Goal: Task Accomplishment & Management: Complete application form

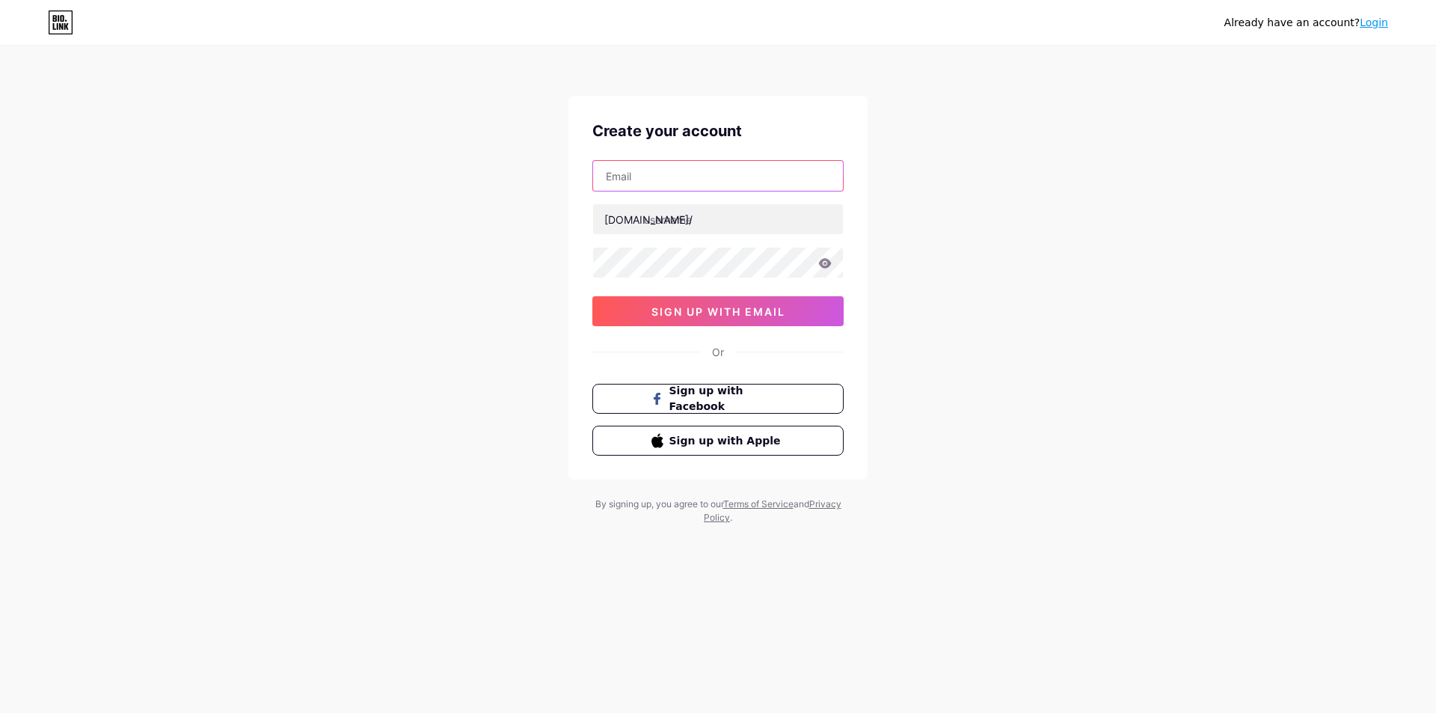
click at [647, 182] on input "text" at bounding box center [718, 176] width 250 height 30
type input "lizchen.rt@gmail.com"
click at [693, 217] on input "text" at bounding box center [718, 219] width 250 height 30
click at [659, 222] on input "lizchen" at bounding box center [718, 219] width 250 height 30
click at [704, 224] on input "lizchen" at bounding box center [718, 219] width 250 height 30
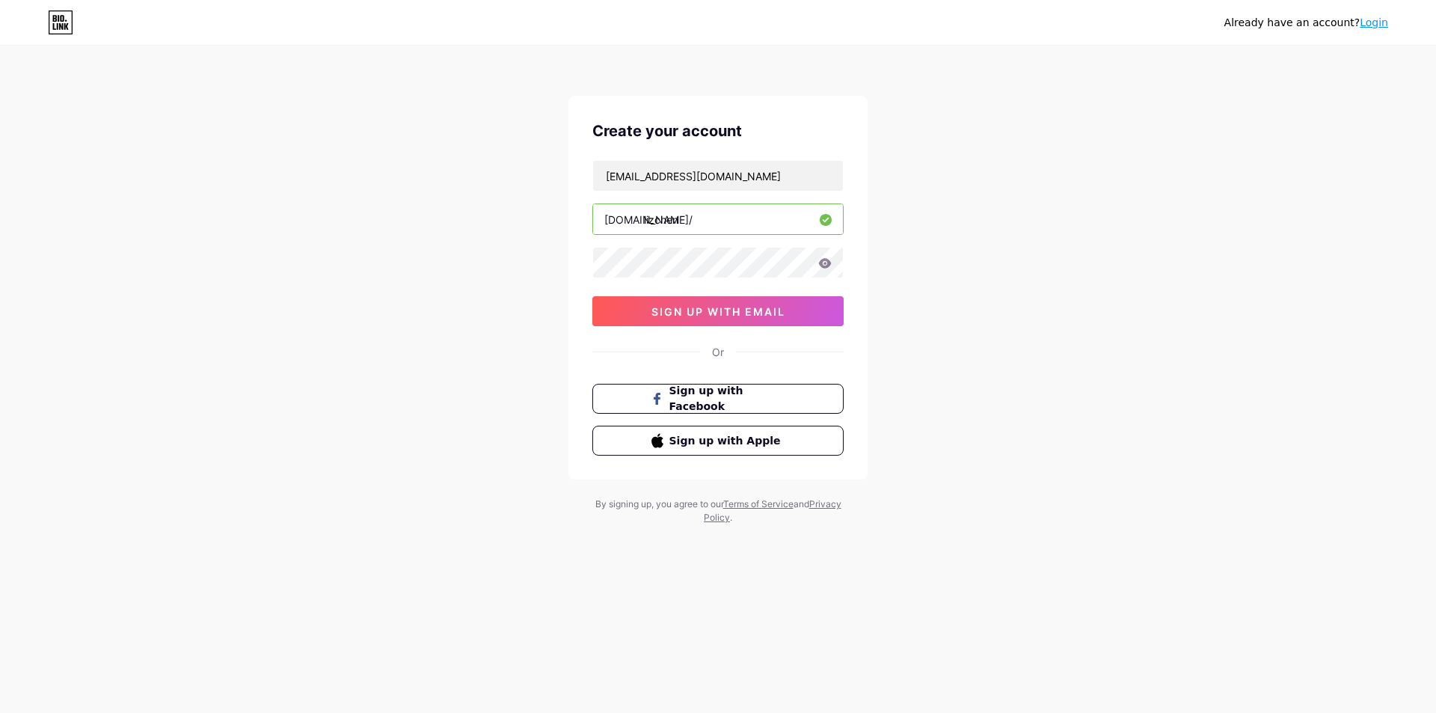
type input "lizchen"
click at [624, 242] on div "lizchen.rt@gmail.com bio.link/ lizchen 03AFcWeA6g-SOQ2hCHJ7RpKUMx96CFohsO-JT2XA…" at bounding box center [717, 243] width 251 height 166
click at [826, 262] on icon at bounding box center [825, 263] width 13 height 10
click at [672, 306] on span "sign up with email" at bounding box center [718, 311] width 134 height 13
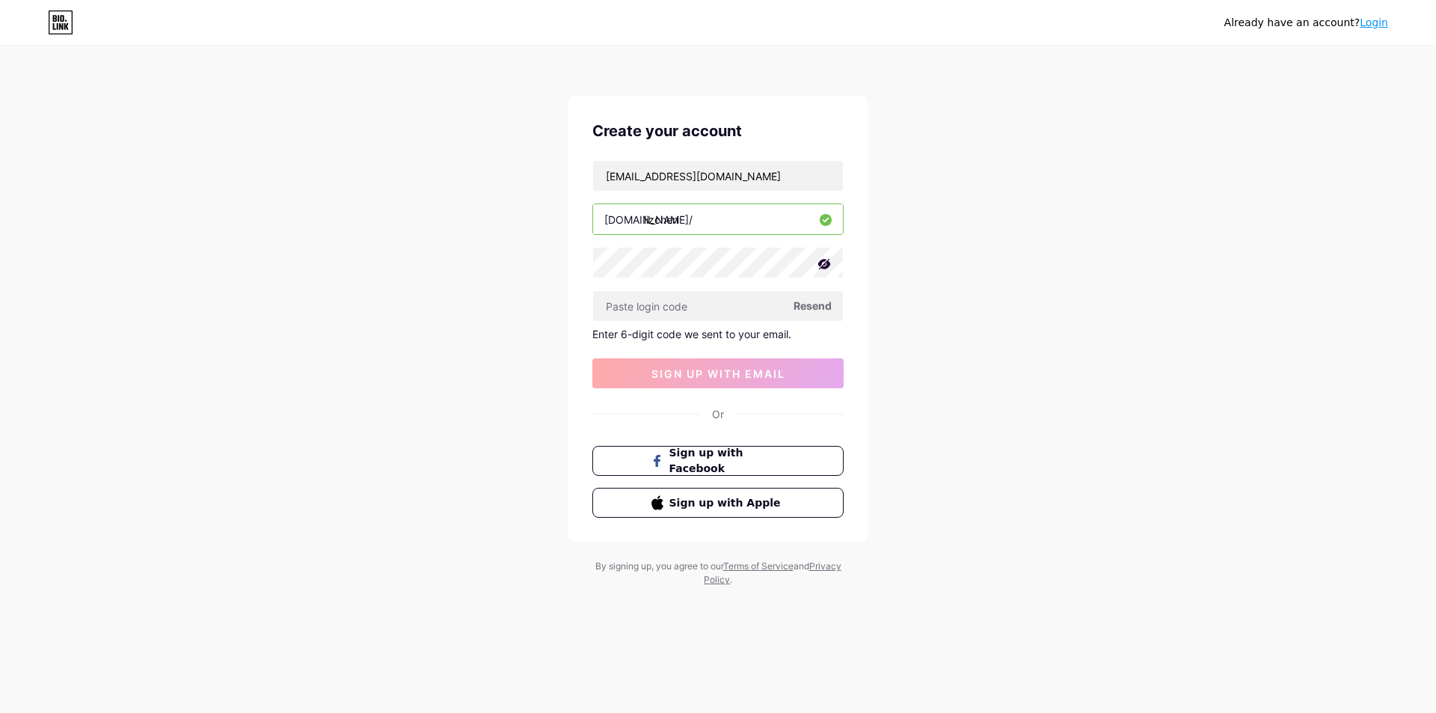
click at [820, 307] on span "Resend" at bounding box center [812, 306] width 38 height 16
click at [819, 304] on span "Resend" at bounding box center [812, 306] width 38 height 16
click at [740, 173] on input "lizchen.rt@gmail.com" at bounding box center [718, 176] width 250 height 30
click at [603, 177] on input "lizchen.rt@gmail.com" at bounding box center [718, 176] width 250 height 30
drag, startPoint x: 603, startPoint y: 177, endPoint x: 544, endPoint y: 184, distance: 58.7
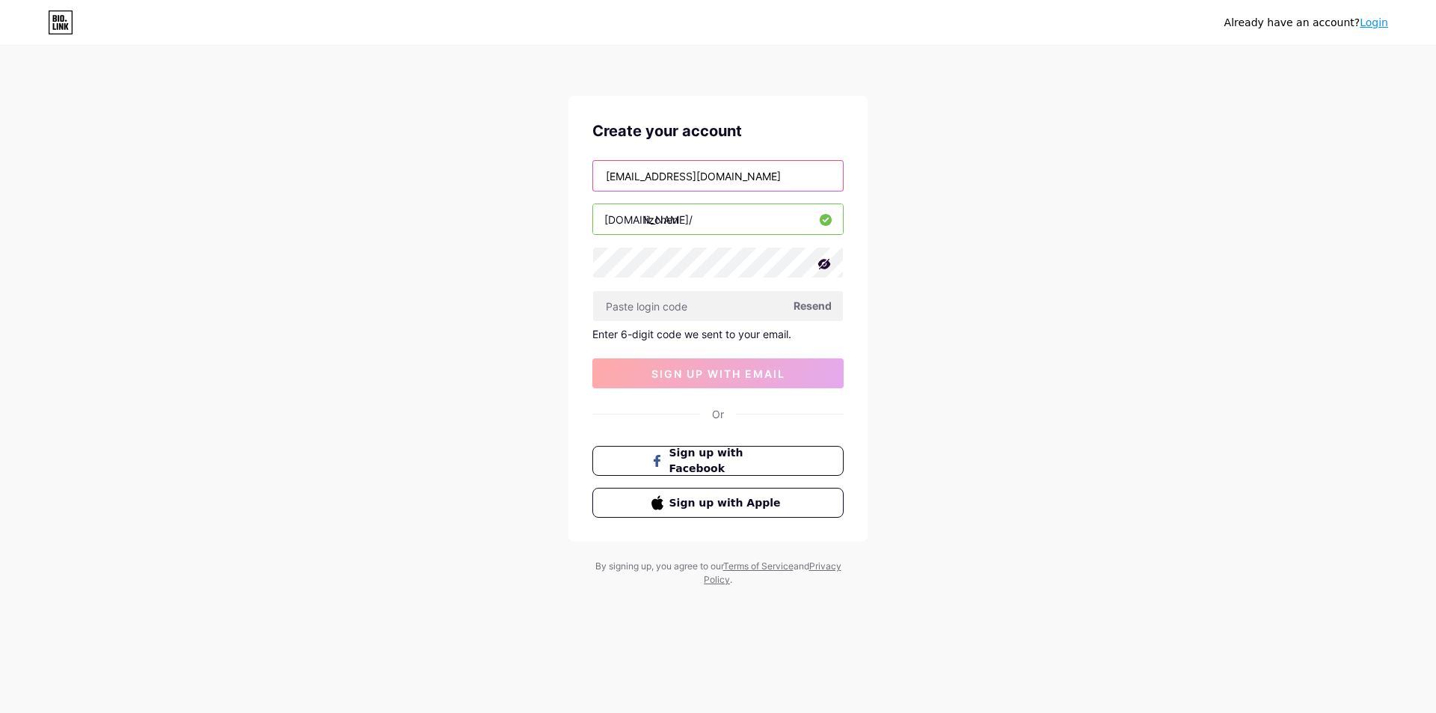
click at [544, 184] on div "Already have an account? Login Create your account lizchen.rt@gmail.com bio.lin…" at bounding box center [718, 317] width 1436 height 634
click at [627, 174] on input "lizchen.rt@gmail.com" at bounding box center [718, 176] width 250 height 30
click at [672, 174] on input "lizchen.rt@gmail.com" at bounding box center [718, 176] width 250 height 30
click at [730, 169] on input "lizchen.rt@gmail.com" at bounding box center [718, 176] width 250 height 30
click at [810, 309] on span "Resend" at bounding box center [812, 306] width 38 height 16
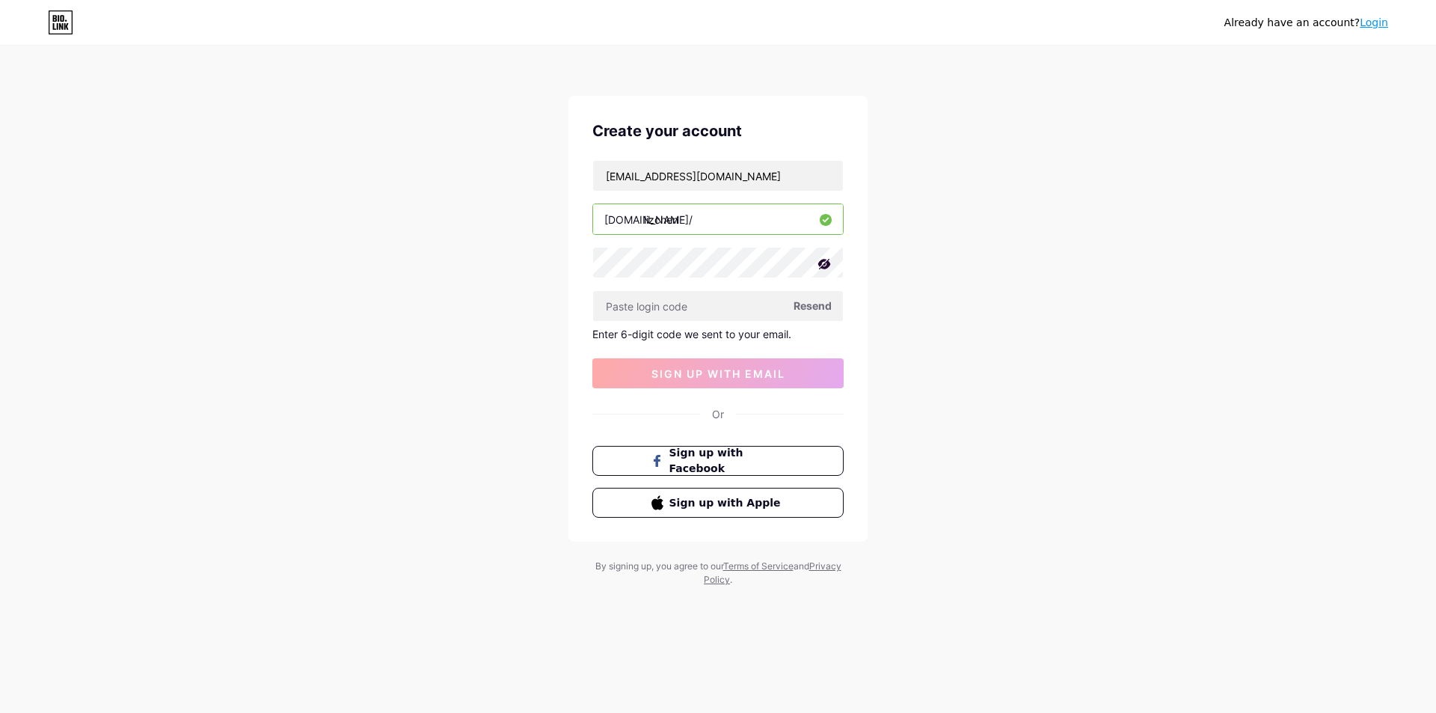
click at [826, 259] on icon at bounding box center [824, 264] width 13 height 10
click at [826, 259] on icon at bounding box center [825, 263] width 13 height 10
click at [827, 105] on div "Create your account lizchen.rt@gmail.com bio.link/ lizchen Resend Enter 6-digit…" at bounding box center [717, 319] width 299 height 446
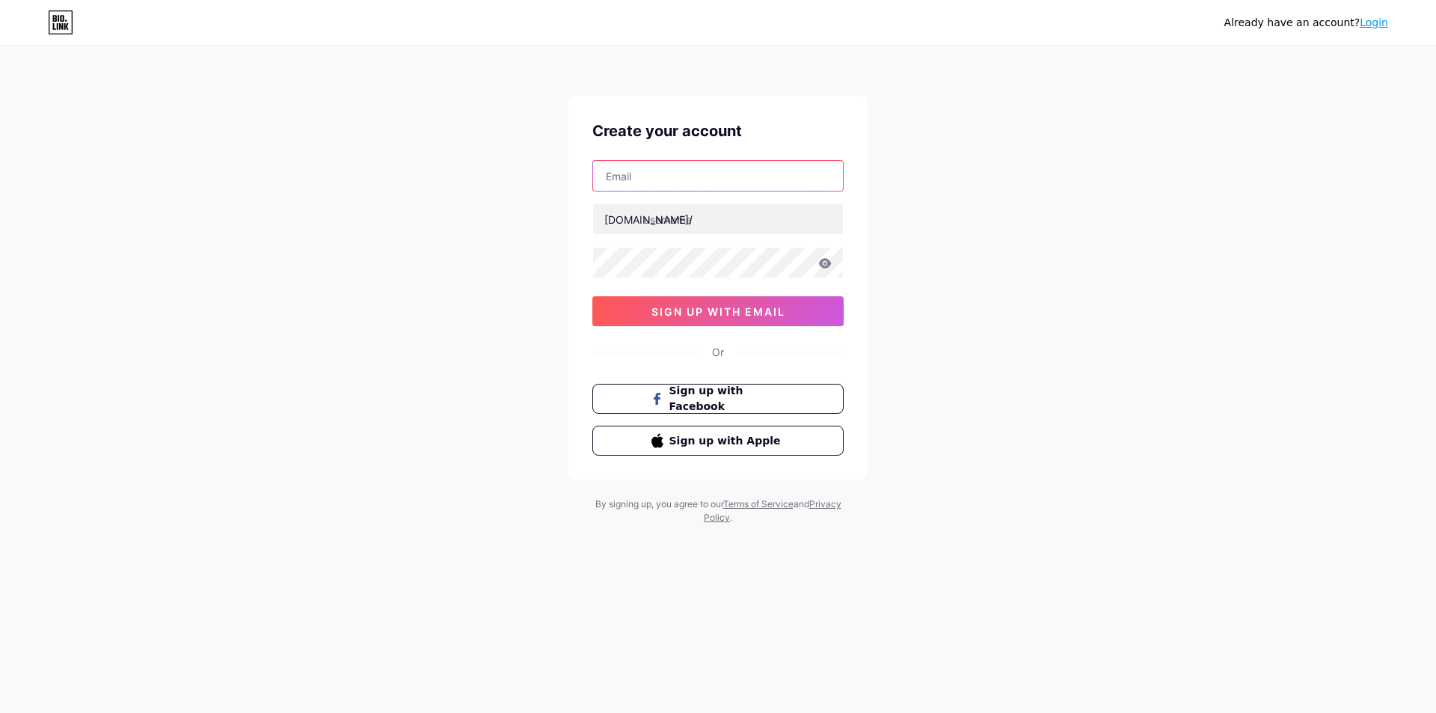
click at [709, 182] on input "text" at bounding box center [718, 176] width 250 height 30
type input "[EMAIL_ADDRESS][DOMAIN_NAME]"
click at [719, 225] on input "text" at bounding box center [718, 219] width 250 height 30
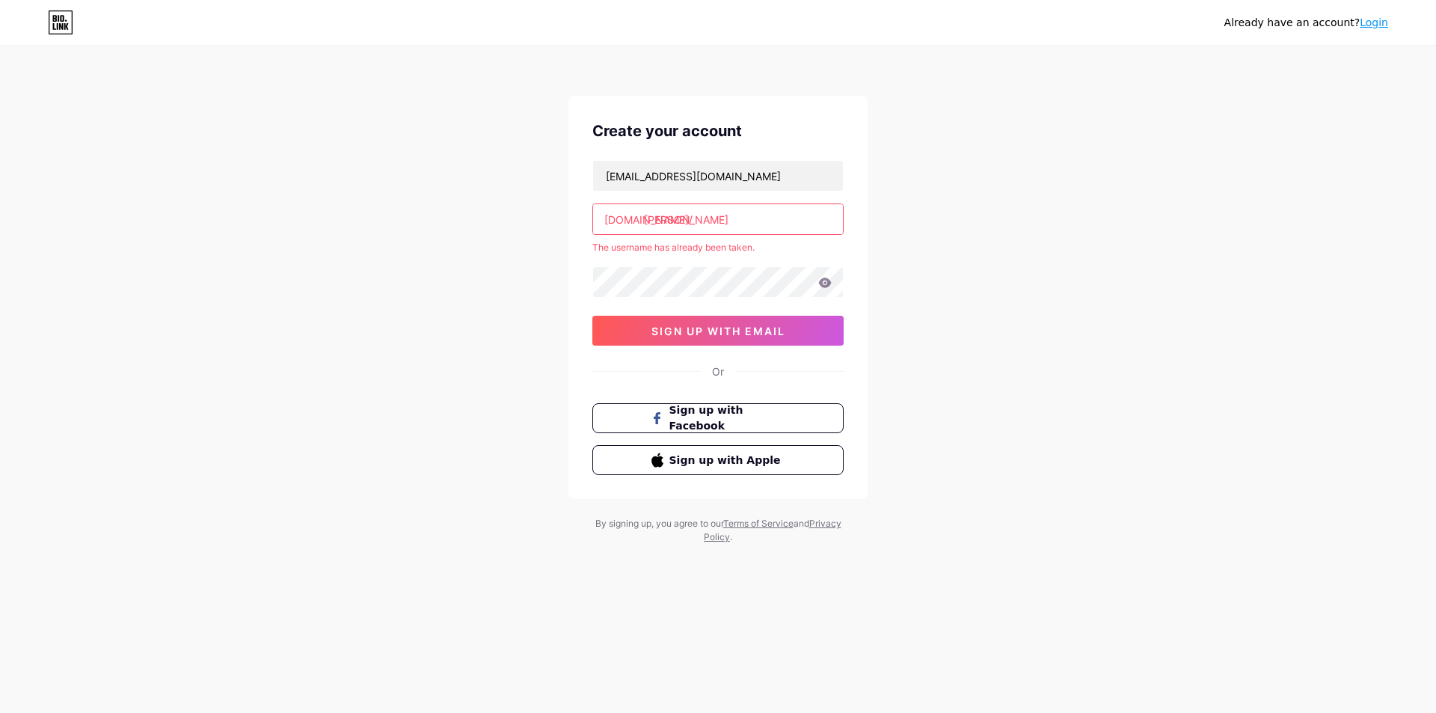
click at [724, 230] on input "[PERSON_NAME]" at bounding box center [718, 219] width 250 height 30
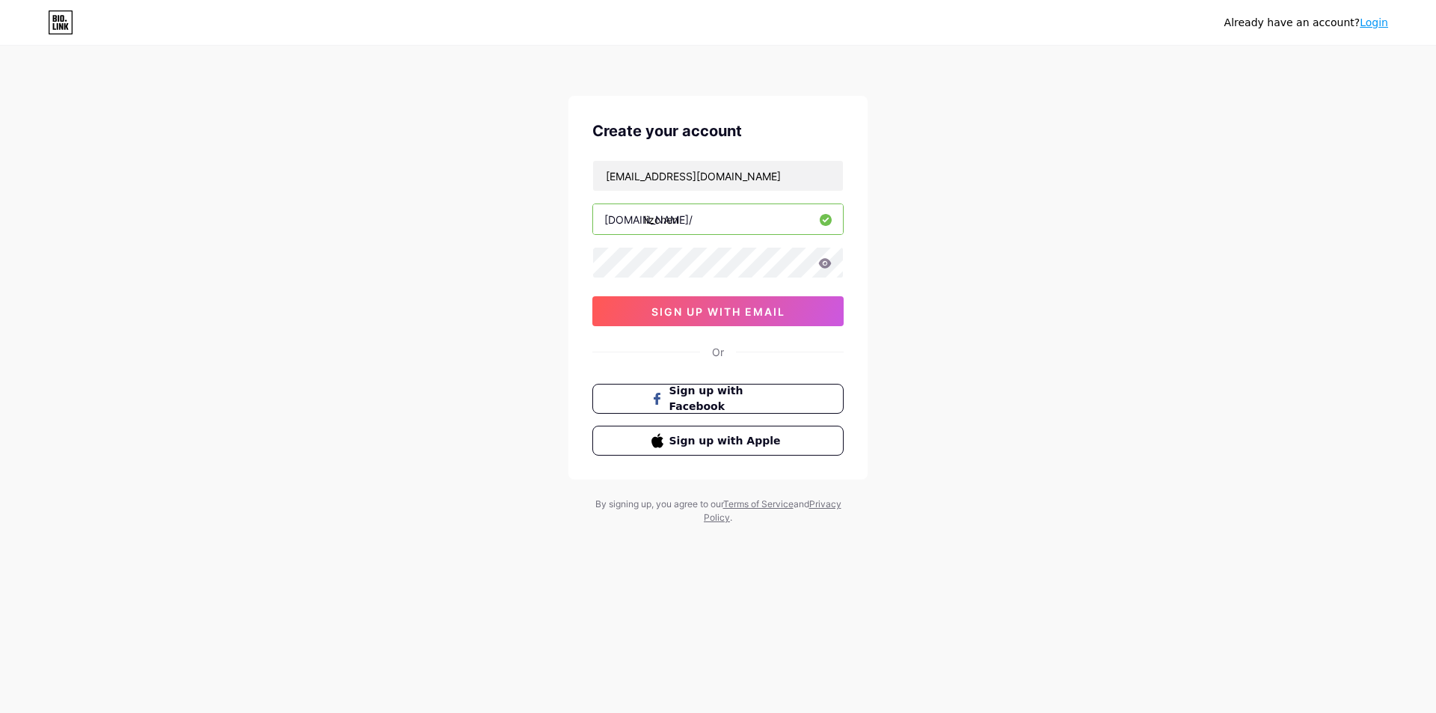
type input "lizchen"
drag, startPoint x: 683, startPoint y: 266, endPoint x: 659, endPoint y: 292, distance: 35.4
click at [659, 292] on div "lizchen.rt@gmail.com bio.link/ lizchen 03AFcWeA6BJgI1-be5bSWE8vJXUaE3DqGIU2Xgwa…" at bounding box center [717, 243] width 251 height 166
click at [823, 259] on icon at bounding box center [825, 263] width 13 height 10
click at [804, 309] on button "sign up with email" at bounding box center [717, 311] width 251 height 30
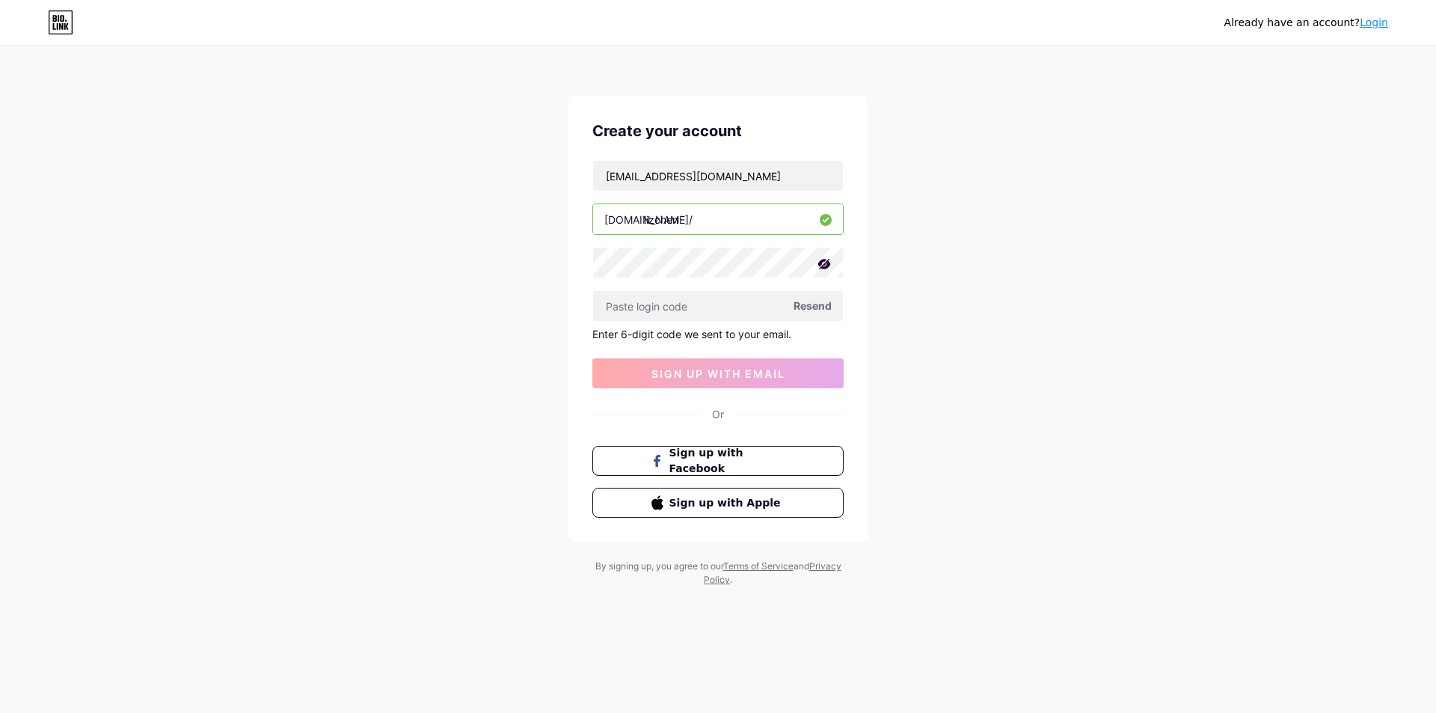
drag, startPoint x: 49, startPoint y: 29, endPoint x: 93, endPoint y: 27, distance: 43.4
click at [49, 29] on icon at bounding box center [60, 22] width 23 height 23
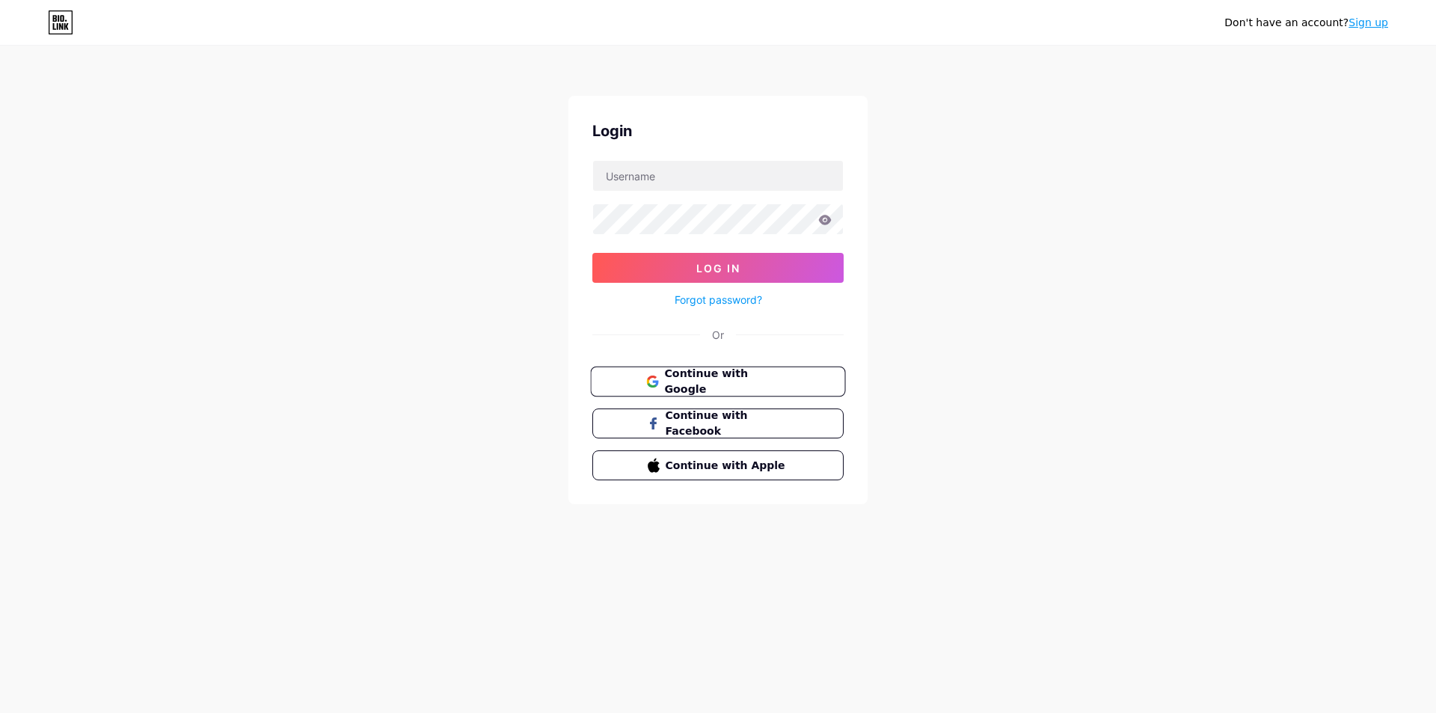
click at [762, 372] on span "Continue with Google" at bounding box center [726, 382] width 125 height 32
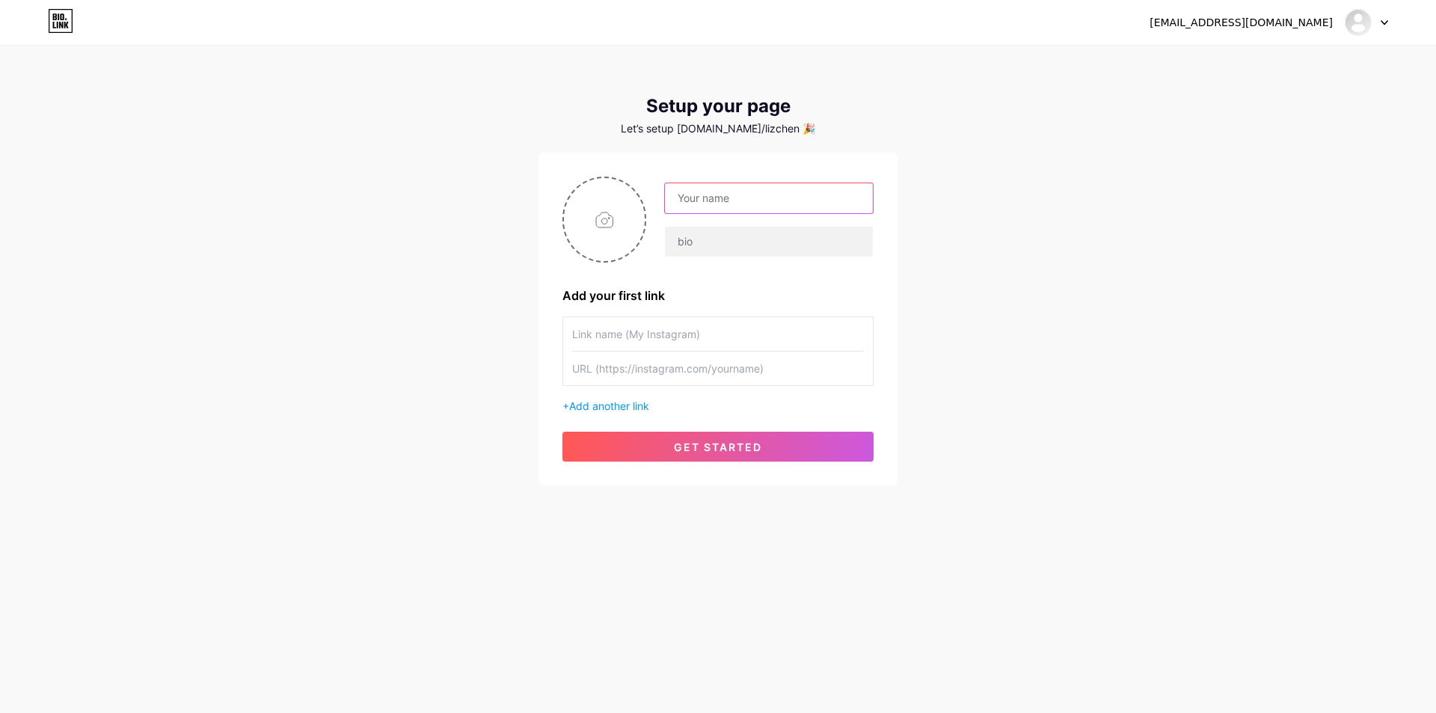
click at [725, 192] on input "text" at bounding box center [769, 198] width 208 height 30
type input "[PERSON_NAME]"
click at [689, 231] on input "text" at bounding box center [769, 242] width 208 height 30
type input "chen"
click at [713, 332] on input "text" at bounding box center [718, 334] width 292 height 34
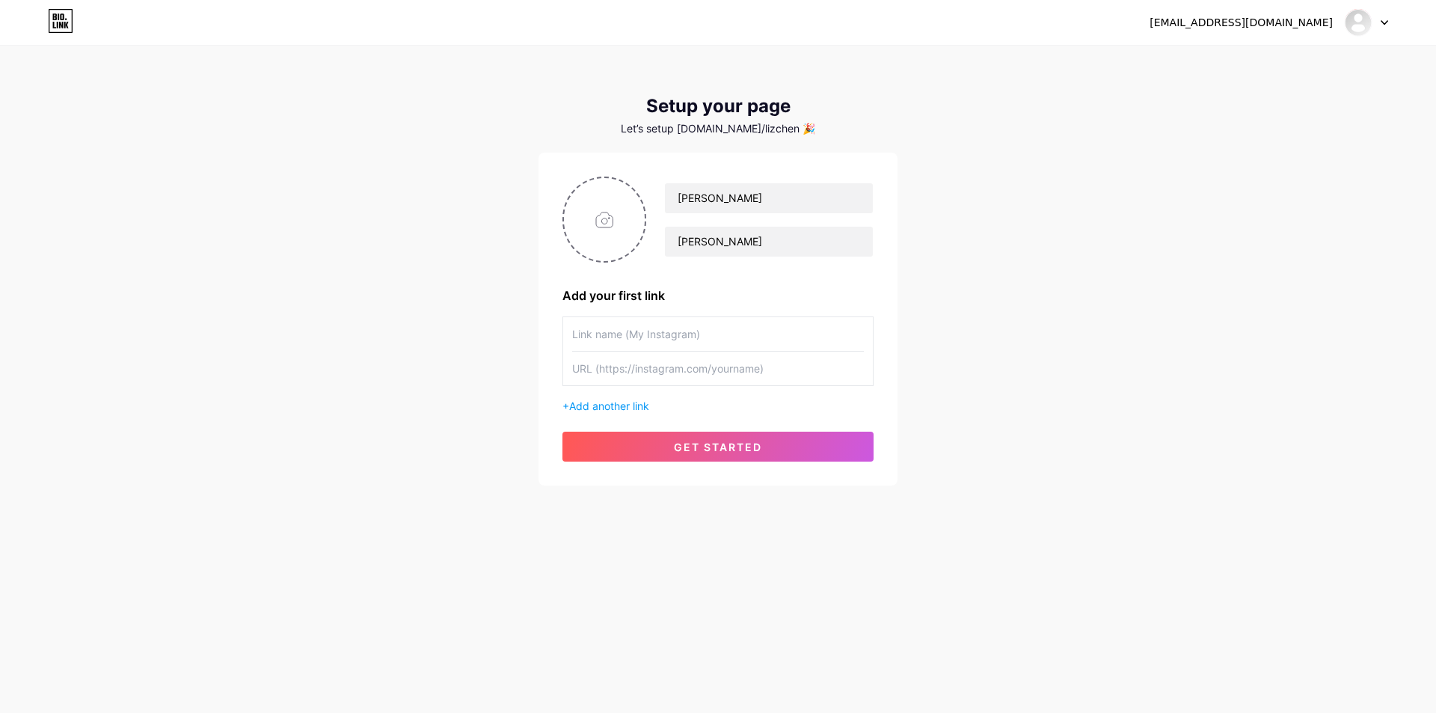
type input "k"
type input "离"
type input "lizchen"
click at [734, 445] on span "get started" at bounding box center [718, 446] width 88 height 13
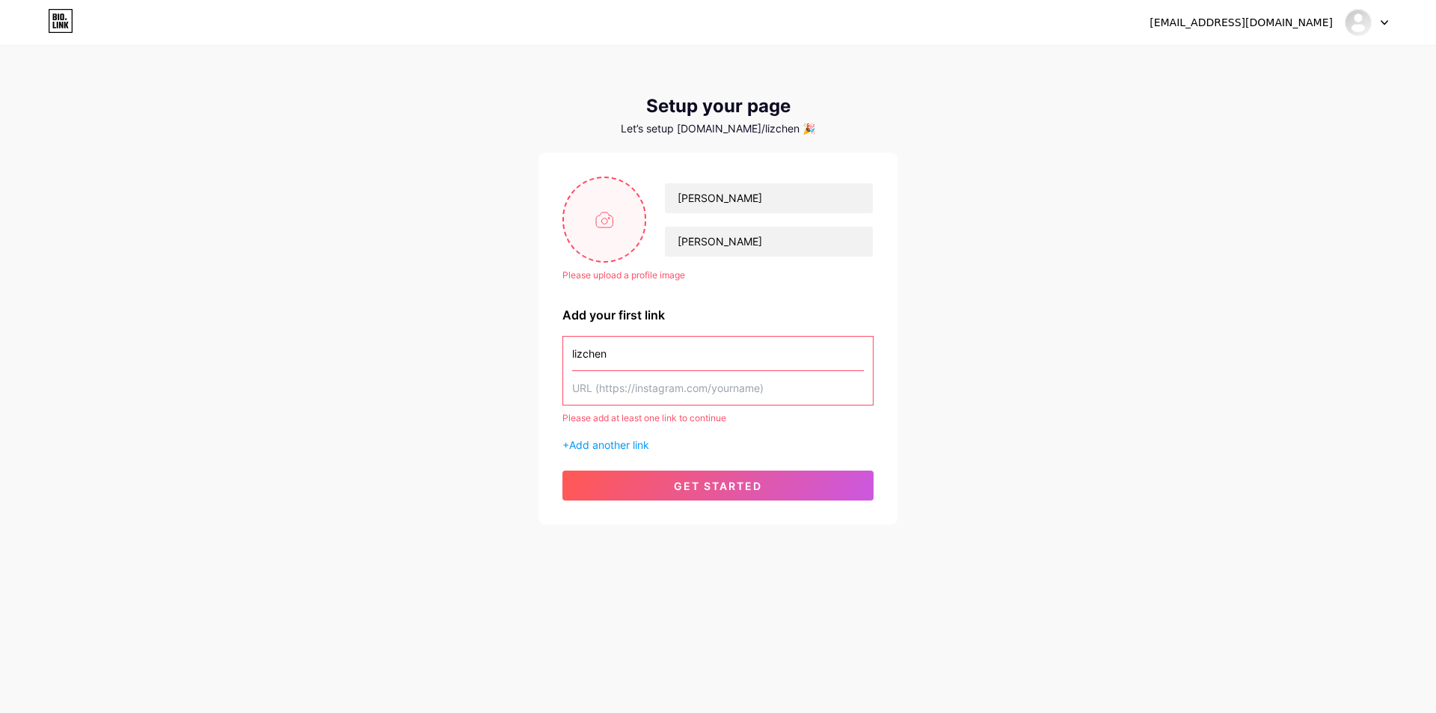
click at [627, 236] on input "file" at bounding box center [604, 219] width 81 height 83
type input "C:\fakepath\Capacitive touch screens uesd in medical.jpg"
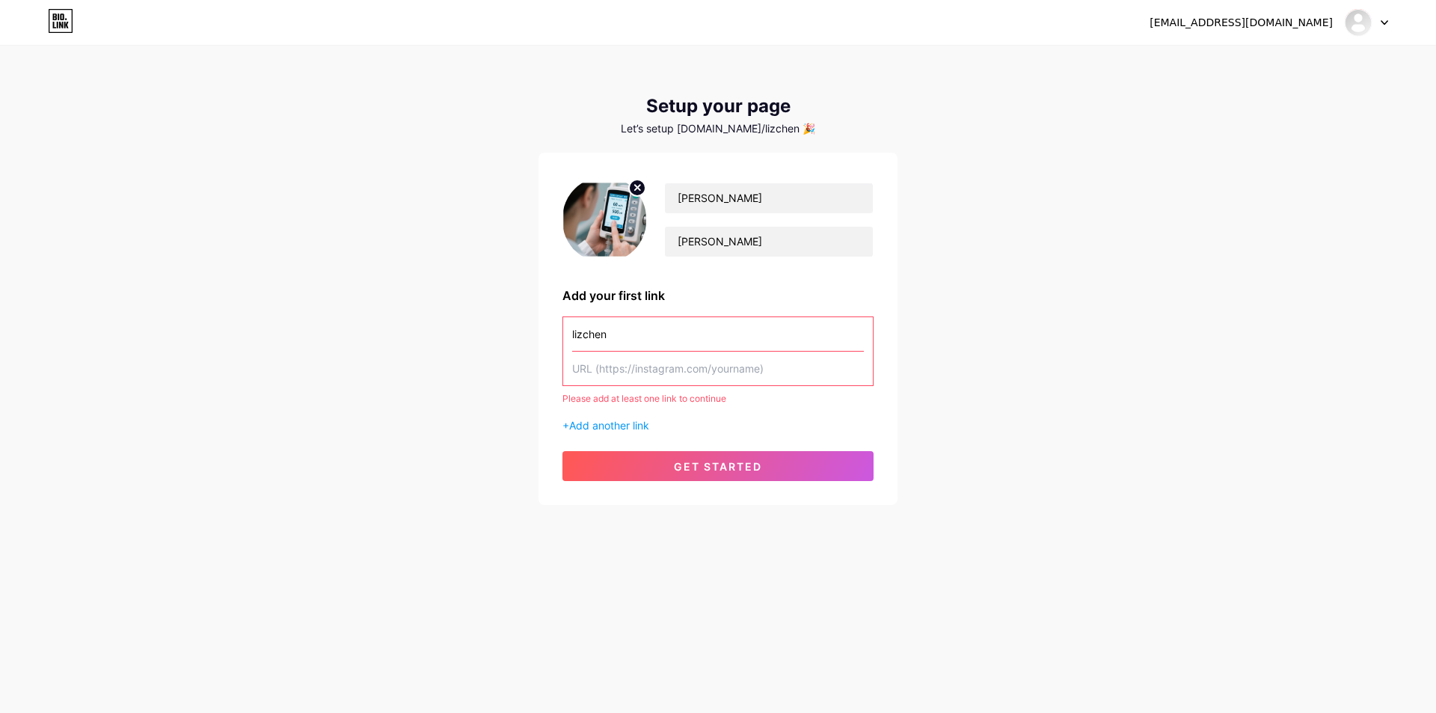
click at [685, 371] on input "text" at bounding box center [718, 368] width 292 height 34
click at [660, 332] on input "lizchen" at bounding box center [718, 334] width 292 height 34
click at [679, 367] on input "text" at bounding box center [718, 368] width 292 height 34
click at [740, 467] on span "get started" at bounding box center [718, 466] width 88 height 13
click at [639, 370] on input "text" at bounding box center [718, 368] width 292 height 34
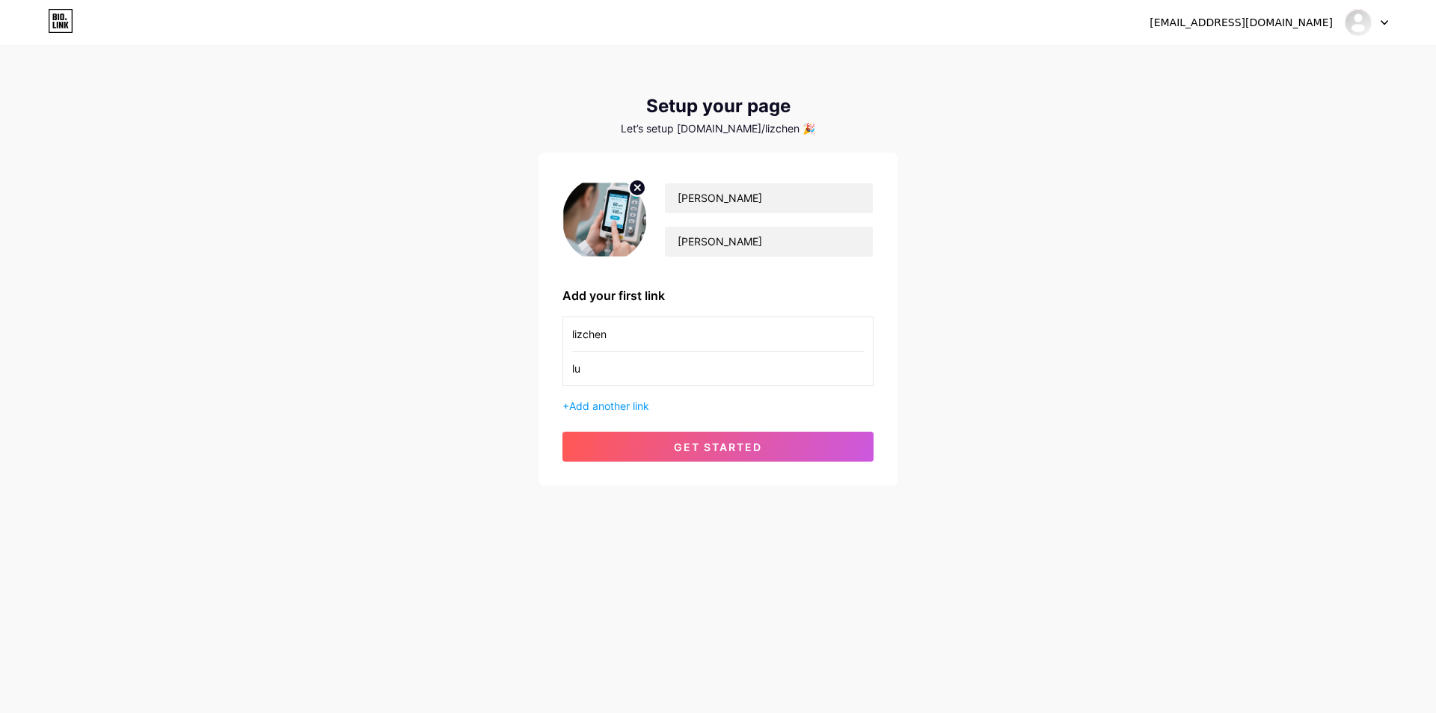
type input "l"
type input "rk"
click at [782, 437] on button "get started" at bounding box center [717, 446] width 311 height 30
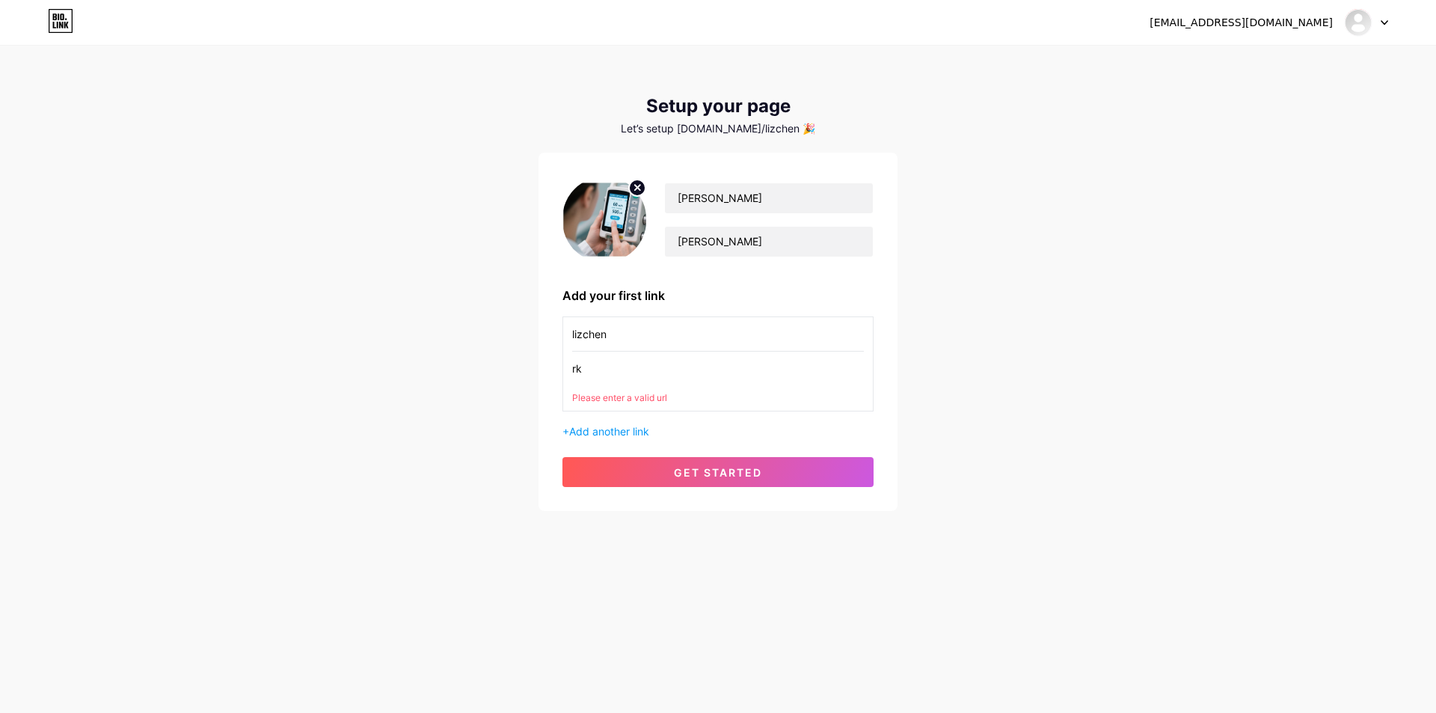
drag, startPoint x: 654, startPoint y: 366, endPoint x: 561, endPoint y: 372, distance: 93.6
click at [561, 372] on div "liz chen Add your first link lizchen rk Please enter a valid url + Add another …" at bounding box center [717, 332] width 359 height 358
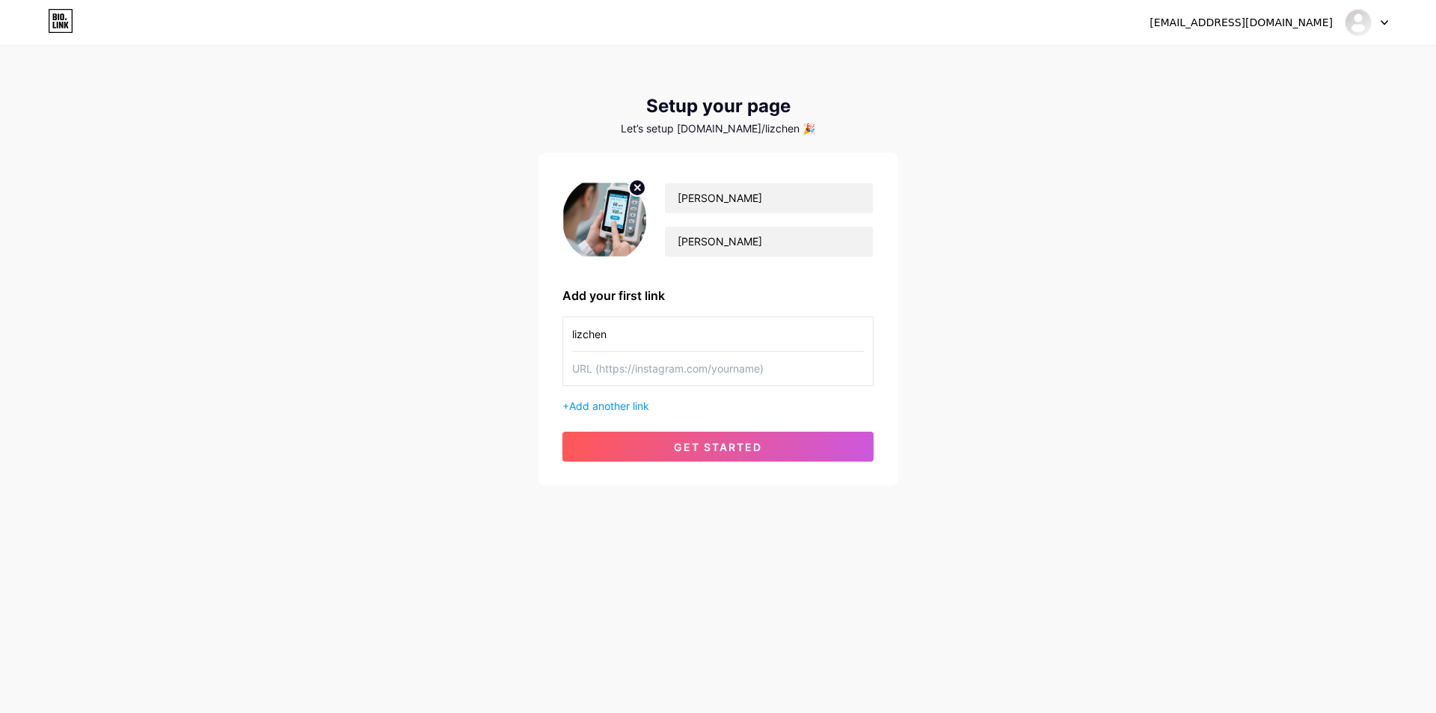
drag, startPoint x: 606, startPoint y: 367, endPoint x: 707, endPoint y: 367, distance: 101.7
click at [730, 367] on input "text" at bounding box center [718, 368] width 292 height 34
type input "h"
type input "[URL][DOMAIN_NAME]"
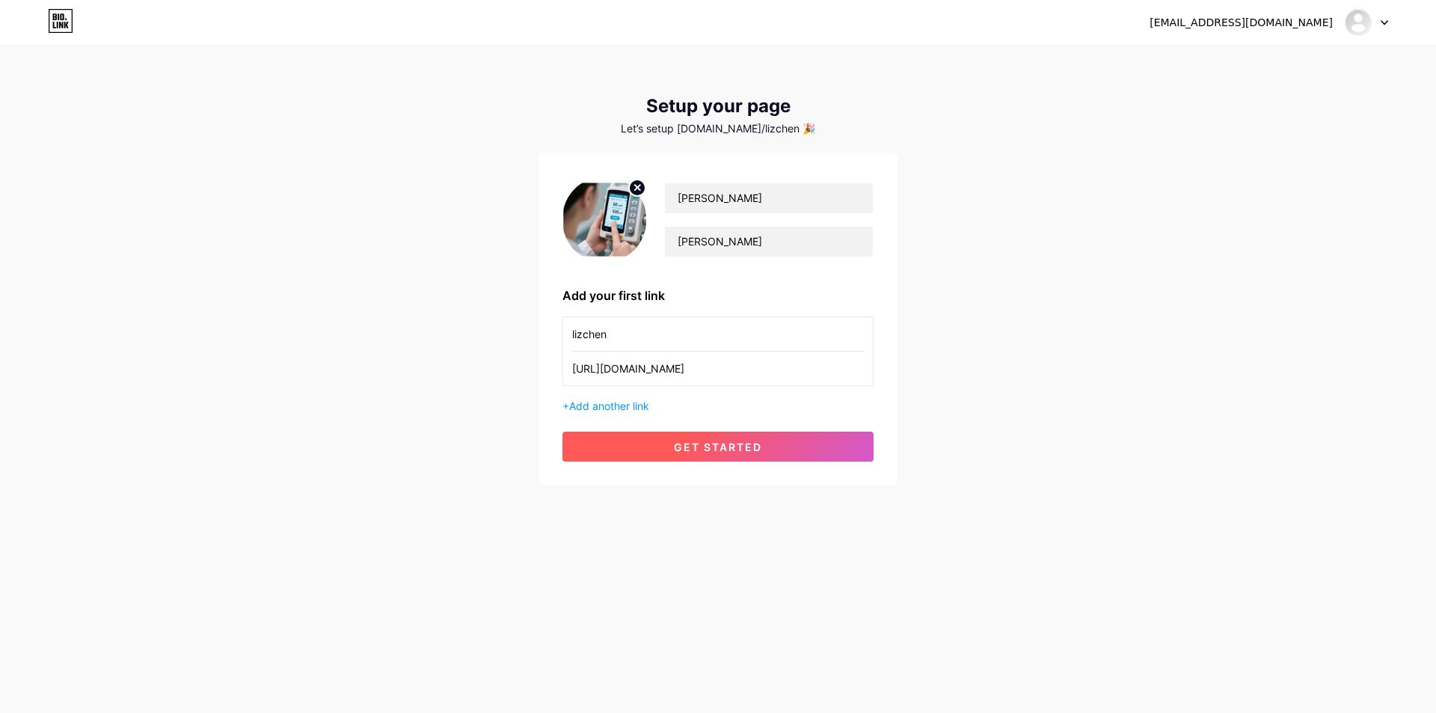
click at [707, 456] on button "get started" at bounding box center [717, 446] width 311 height 30
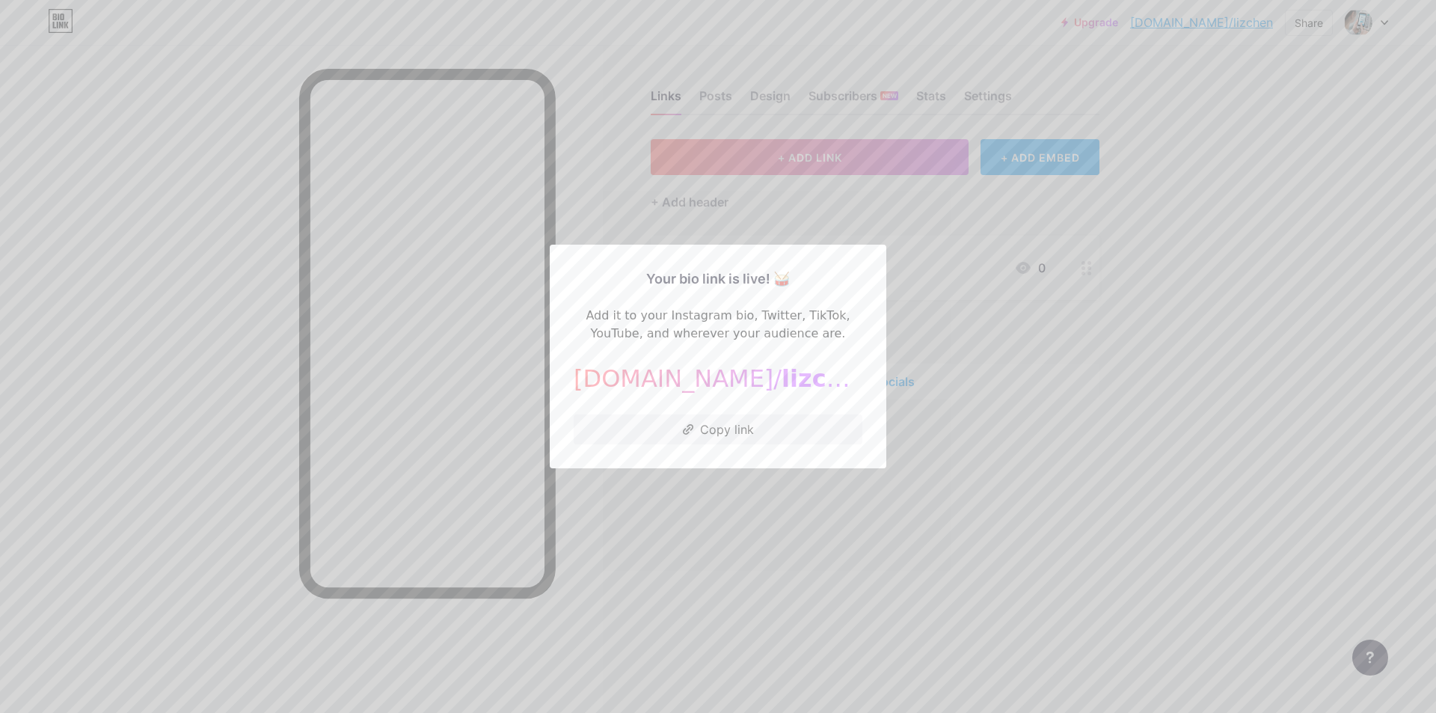
click at [983, 437] on div at bounding box center [718, 356] width 1436 height 713
